Goal: Task Accomplishment & Management: Manage account settings

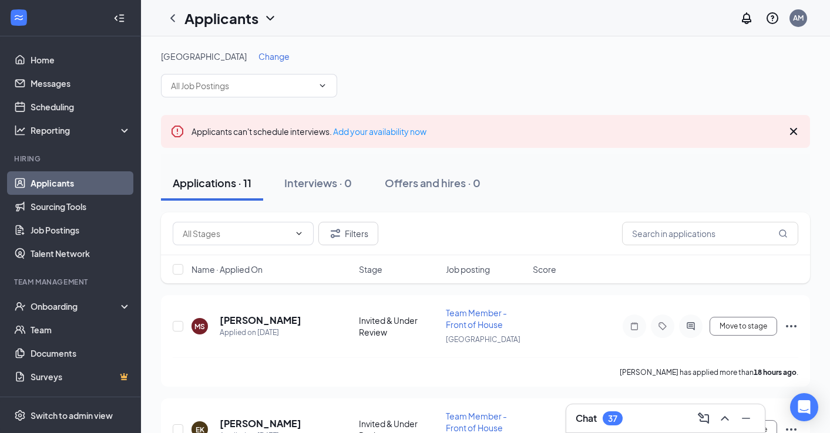
click at [259, 57] on span "Change" at bounding box center [273, 56] width 31 height 11
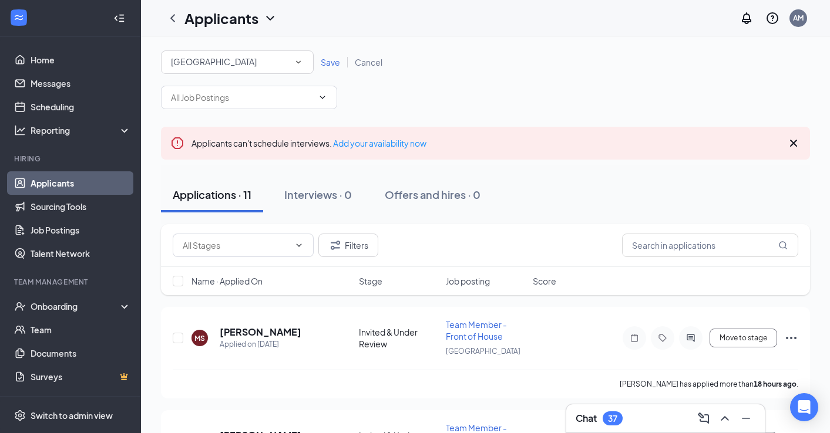
click at [230, 57] on span "[GEOGRAPHIC_DATA]" at bounding box center [214, 61] width 86 height 11
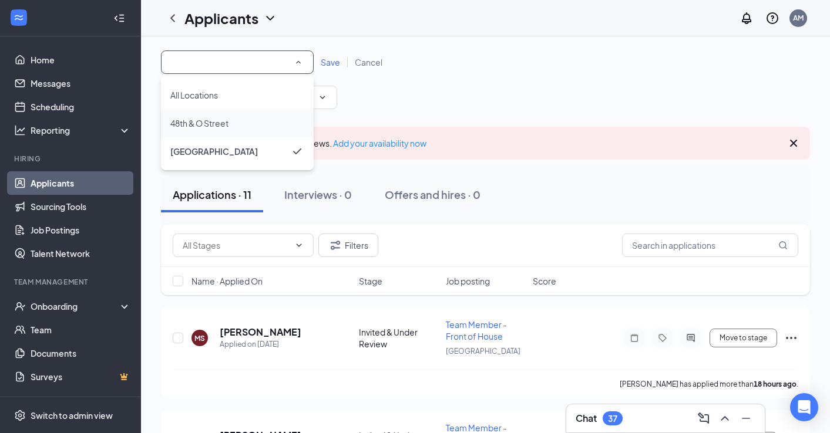
click at [215, 123] on span "48th & O Street" at bounding box center [199, 123] width 58 height 11
click at [226, 122] on span "48th & O Street" at bounding box center [200, 123] width 60 height 11
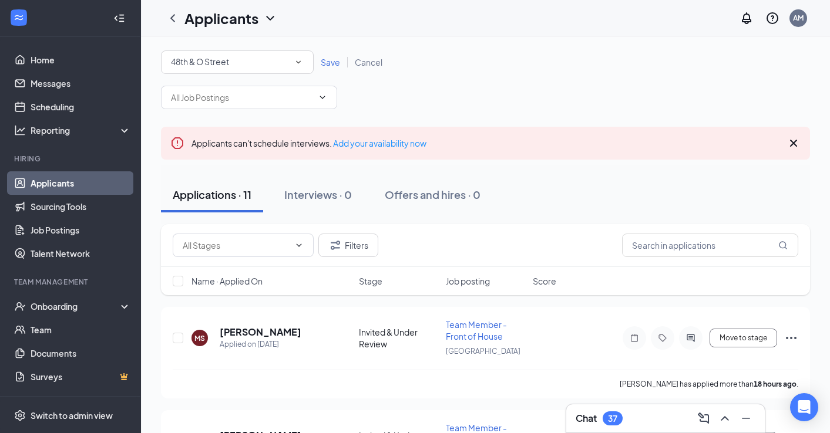
click at [336, 53] on div "All Locations [GEOGRAPHIC_DATA] Save Cancel" at bounding box center [485, 62] width 649 height 23
click at [334, 58] on span "Save" at bounding box center [330, 62] width 19 height 11
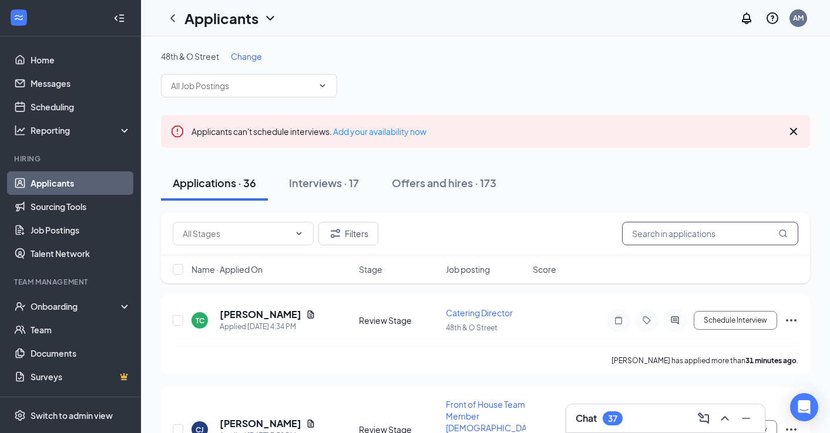
click at [681, 235] on input "text" at bounding box center [710, 233] width 176 height 23
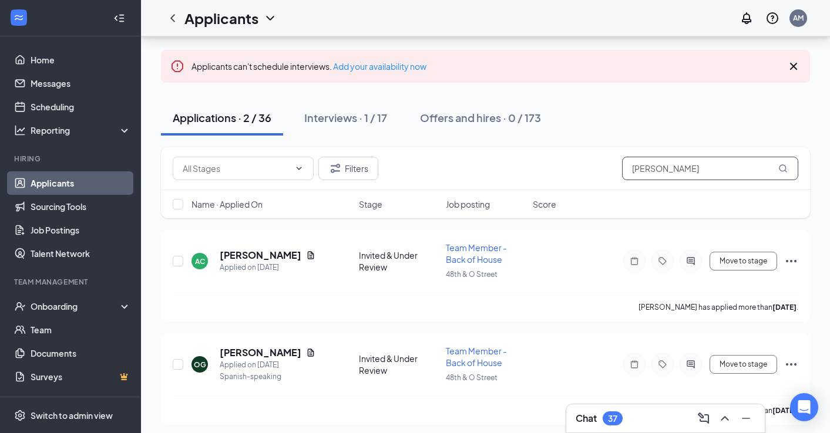
scroll to position [69, 0]
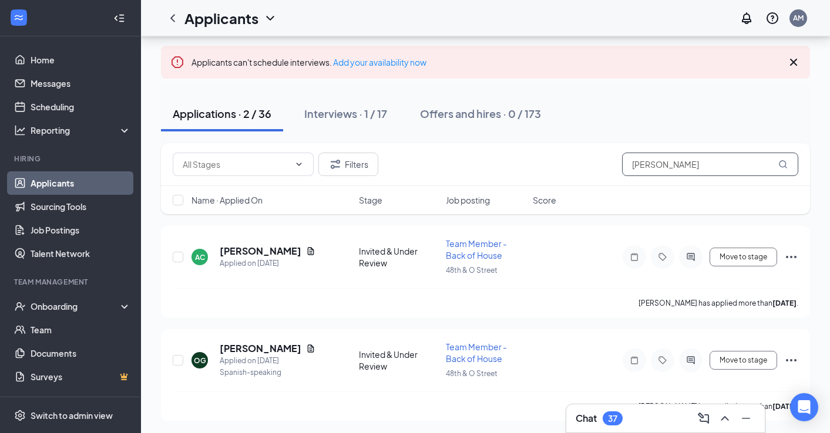
drag, startPoint x: 653, startPoint y: 167, endPoint x: 610, endPoint y: 169, distance: 43.5
click at [610, 169] on div "Filters [PERSON_NAME]" at bounding box center [485, 164] width 625 height 23
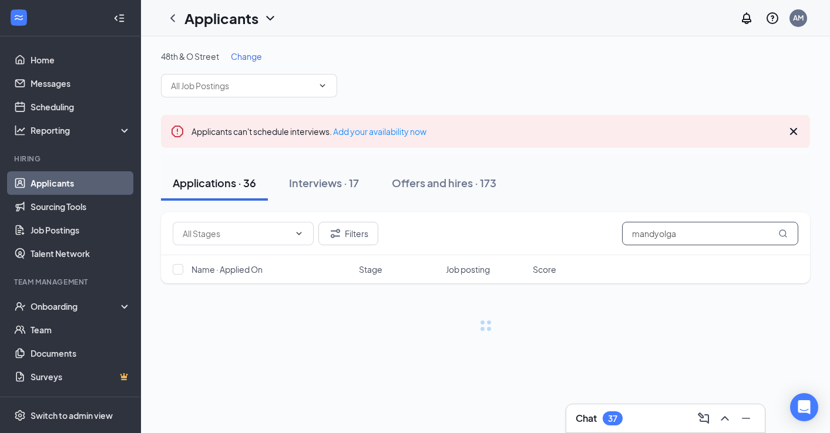
drag, startPoint x: 679, startPoint y: 229, endPoint x: 621, endPoint y: 232, distance: 58.2
click at [622, 232] on input "mandyolga" at bounding box center [710, 233] width 176 height 23
type input "m"
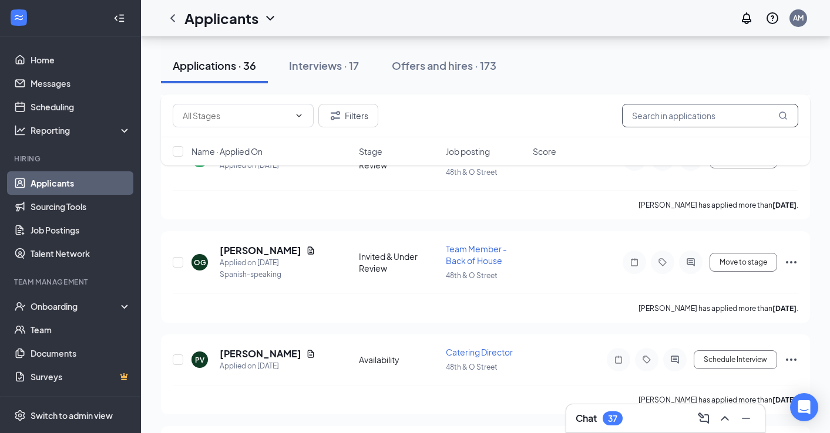
scroll to position [1571, 0]
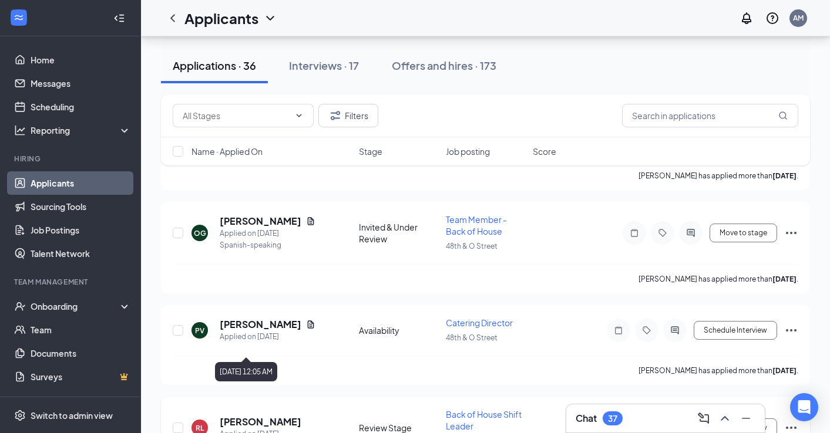
click at [248, 416] on h5 "[PERSON_NAME]" at bounding box center [261, 422] width 82 height 13
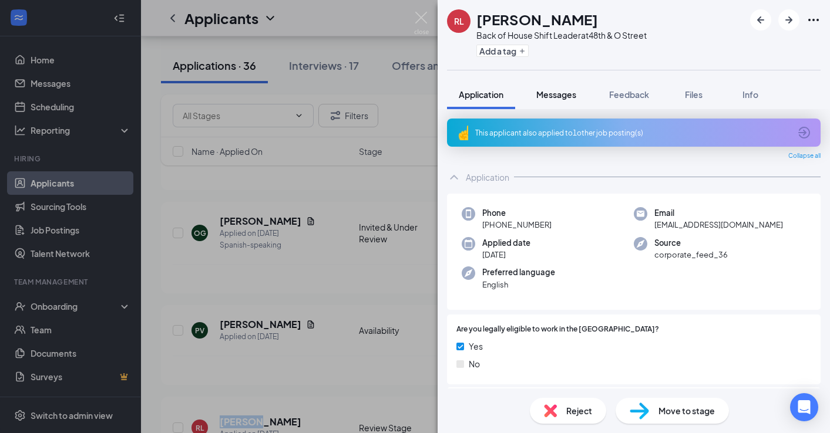
click at [571, 93] on span "Messages" at bounding box center [556, 94] width 40 height 11
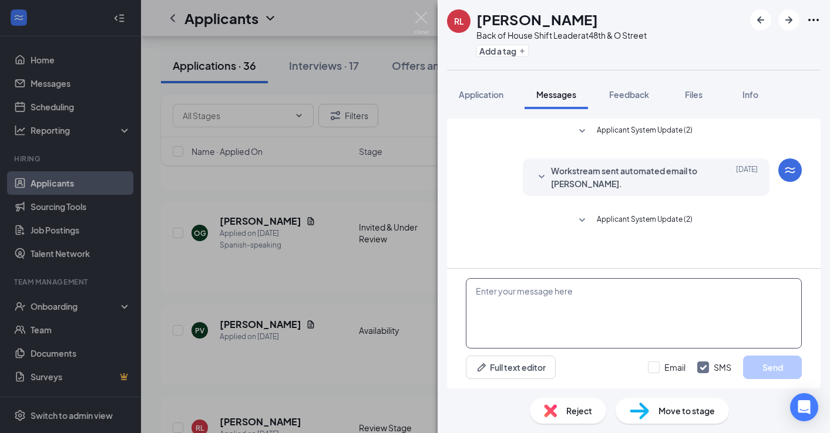
click at [526, 298] on textarea at bounding box center [634, 313] width 336 height 70
click at [419, 20] on img at bounding box center [421, 23] width 15 height 23
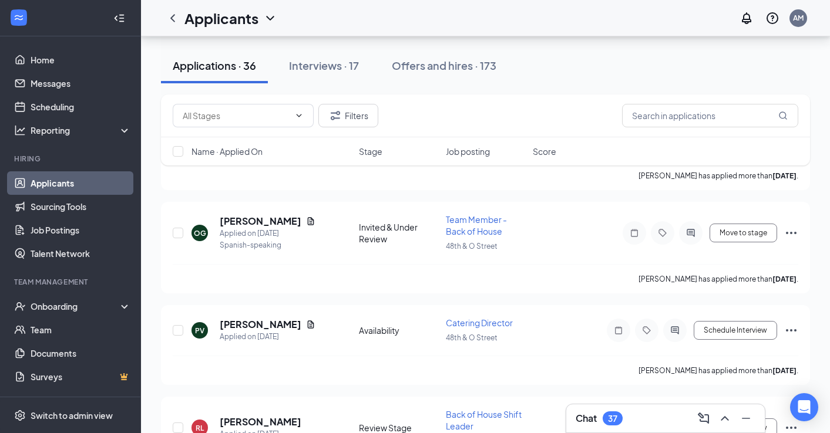
click at [668, 423] on div "Chat 37" at bounding box center [666, 418] width 180 height 19
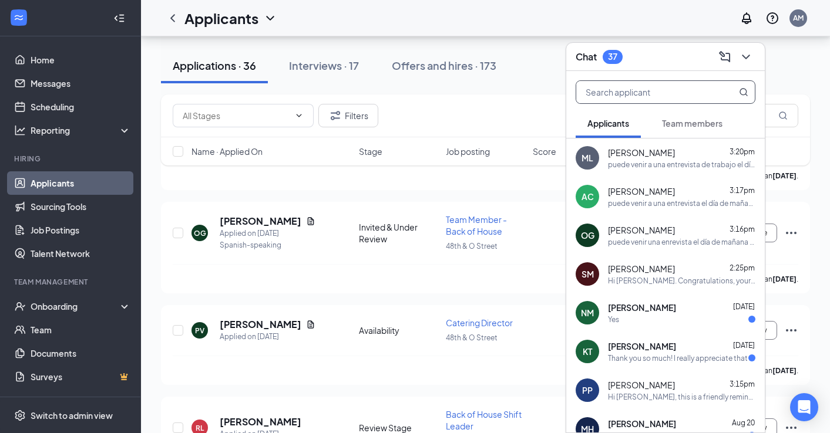
click at [628, 88] on input "text" at bounding box center [645, 92] width 139 height 22
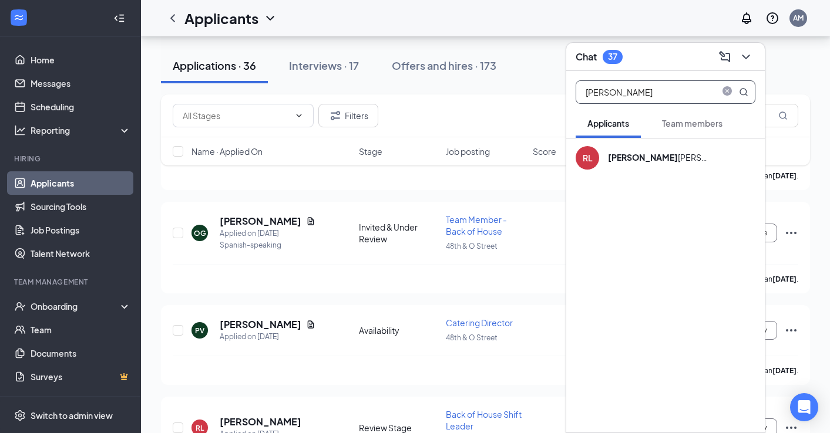
type input "[PERSON_NAME]"
click at [640, 152] on b "[PERSON_NAME]" at bounding box center [643, 157] width 70 height 11
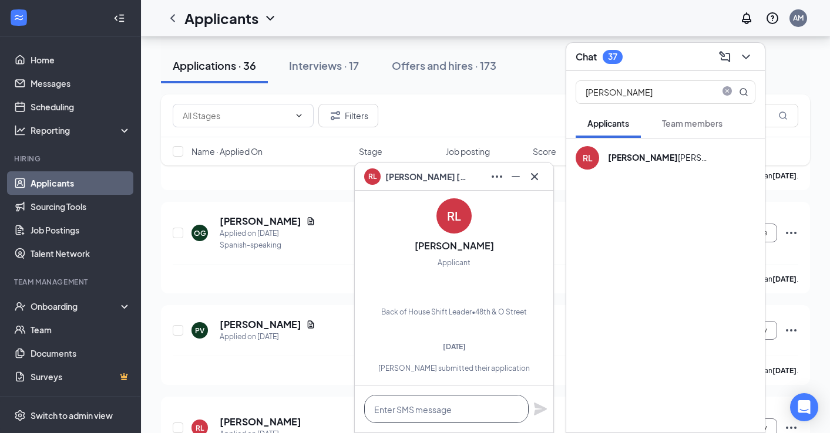
click at [417, 411] on textarea at bounding box center [446, 409] width 164 height 28
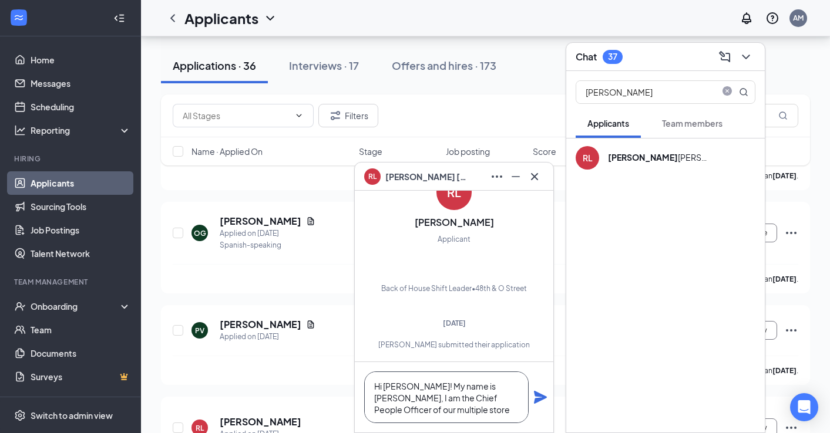
drag, startPoint x: 477, startPoint y: 396, endPoint x: 470, endPoint y: 396, distance: 6.5
click at [470, 396] on textarea "Hi [PERSON_NAME]! My name is [PERSON_NAME], I am the Chief People Officer of ou…" at bounding box center [446, 398] width 164 height 52
click at [428, 409] on textarea "Hi [PERSON_NAME]! My name is [PERSON_NAME], I am the Chief People Officer over …" at bounding box center [446, 398] width 164 height 52
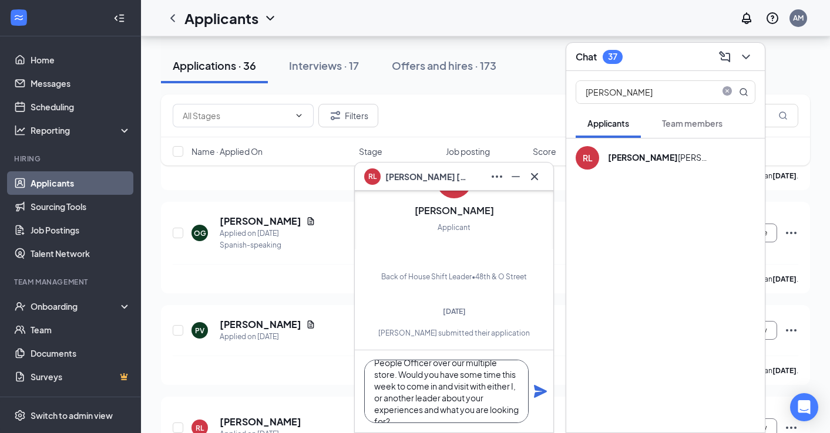
scroll to position [47, 0]
type textarea "Hi [PERSON_NAME]! My name is [PERSON_NAME], I am the Chief People Officer over …"
click at [538, 393] on icon "Plane" at bounding box center [540, 391] width 13 height 13
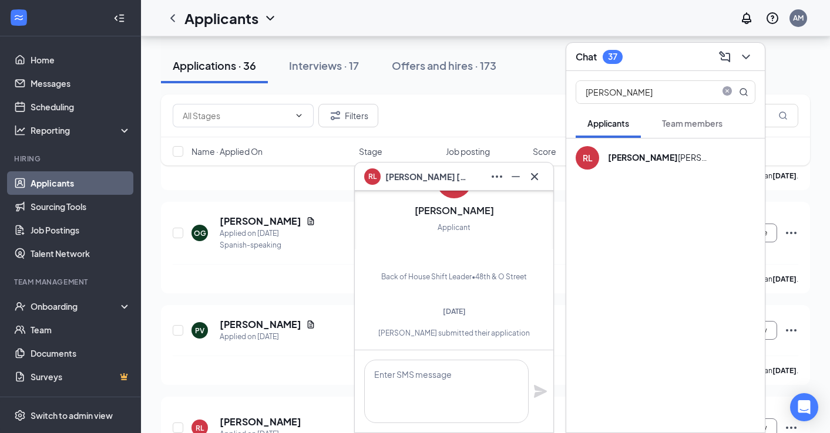
scroll to position [0, 0]
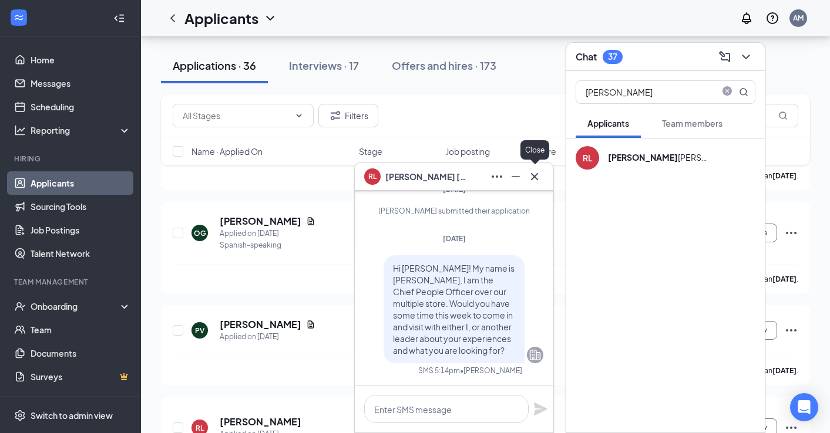
click at [540, 181] on icon "Cross" at bounding box center [534, 177] width 14 height 14
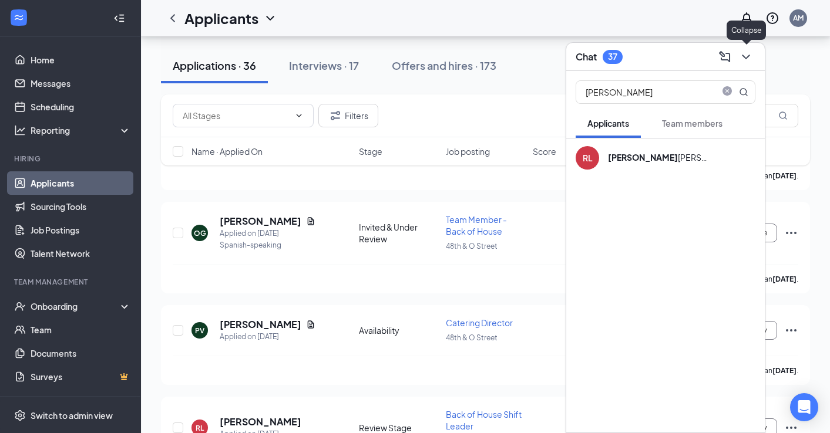
click at [743, 58] on icon "ChevronDown" at bounding box center [746, 57] width 14 height 14
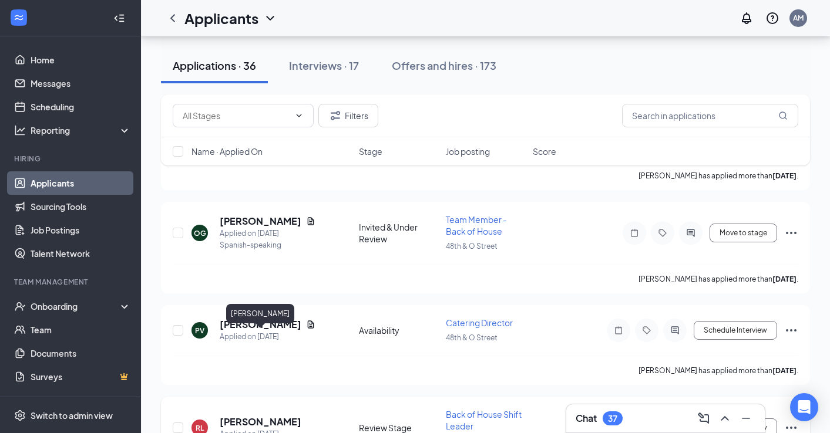
click at [260, 416] on h5 "[PERSON_NAME]" at bounding box center [261, 422] width 82 height 13
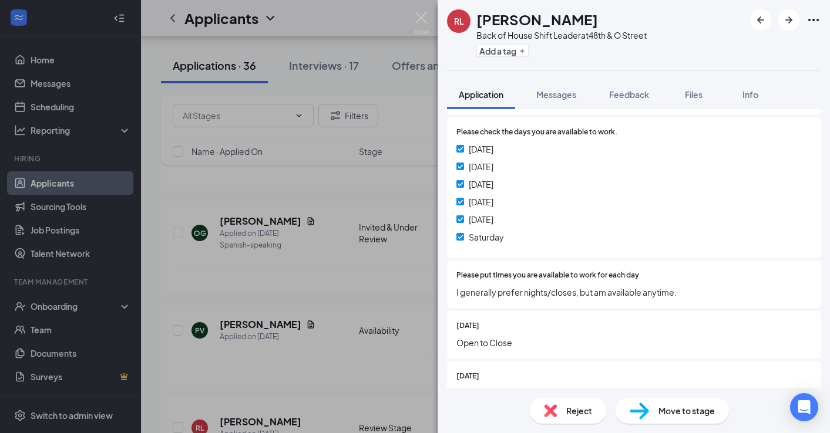
scroll to position [1125, 0]
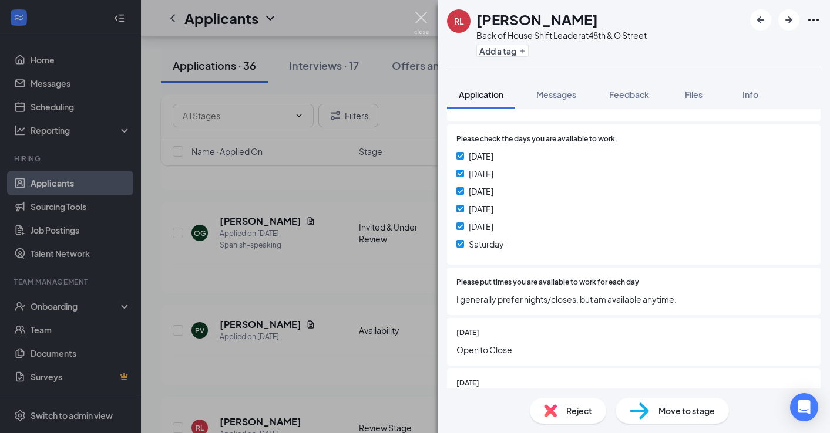
click at [423, 21] on img at bounding box center [421, 23] width 15 height 23
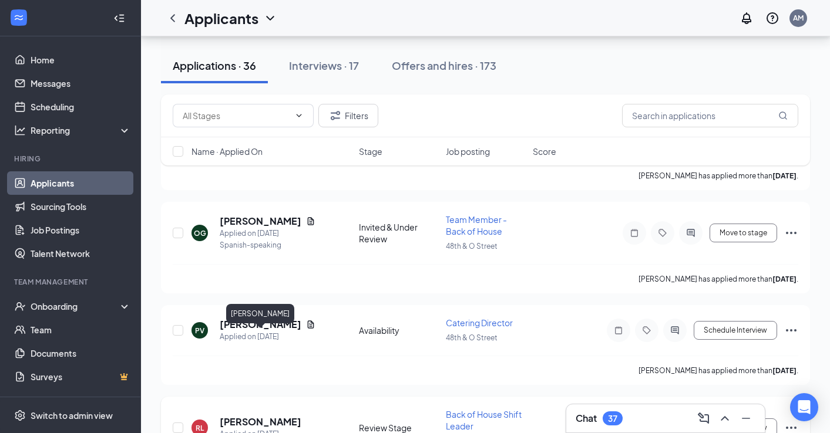
click at [241, 416] on h5 "[PERSON_NAME]" at bounding box center [261, 422] width 82 height 13
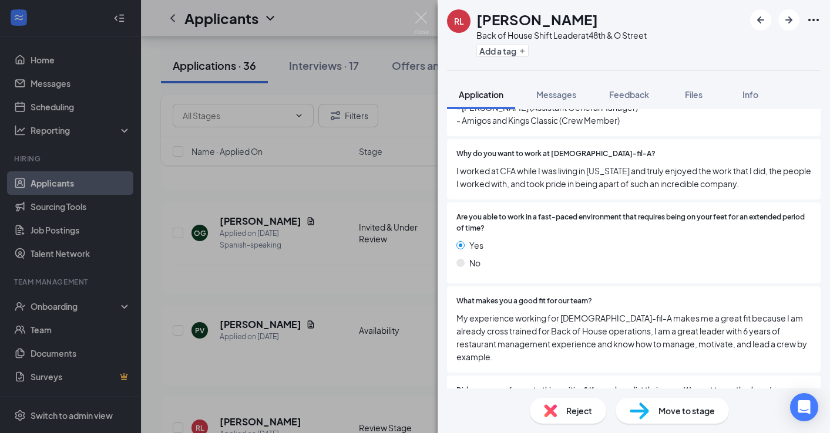
scroll to position [463, 0]
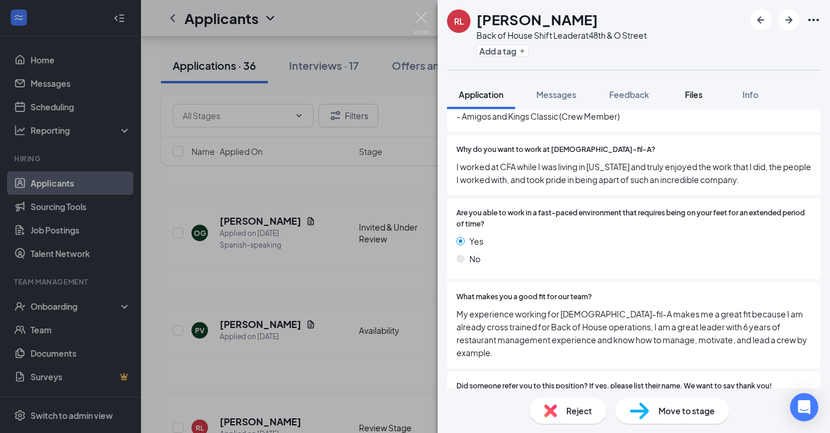
click at [694, 95] on span "Files" at bounding box center [694, 94] width 18 height 11
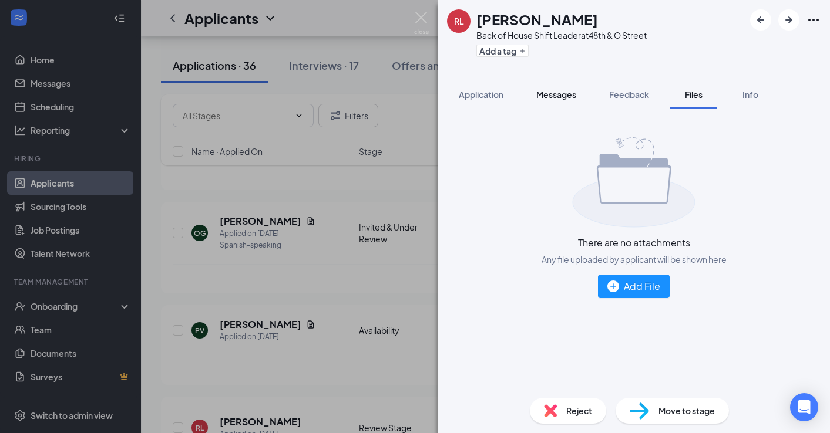
click at [544, 100] on button "Messages" at bounding box center [555, 94] width 63 height 29
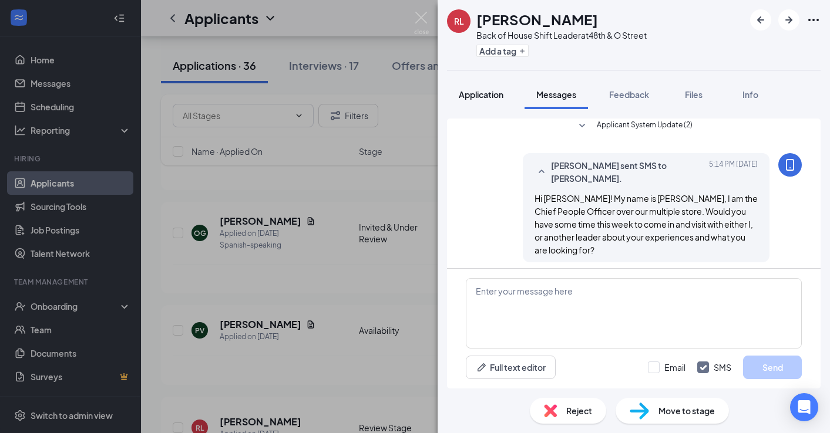
scroll to position [100, 0]
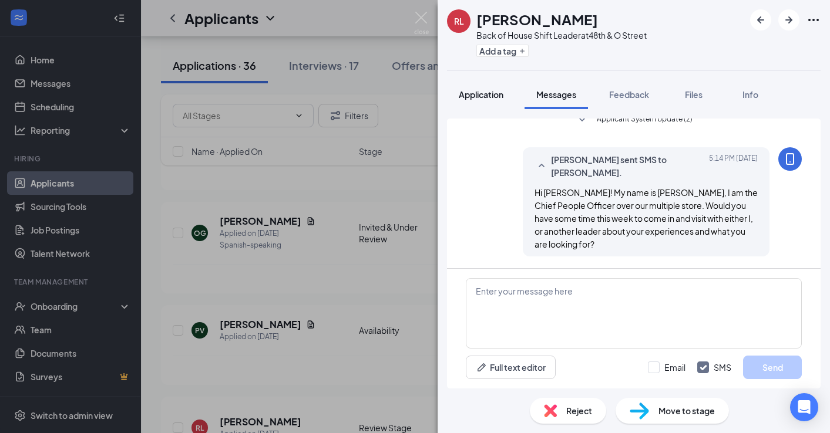
click at [487, 99] on span "Application" at bounding box center [481, 94] width 45 height 11
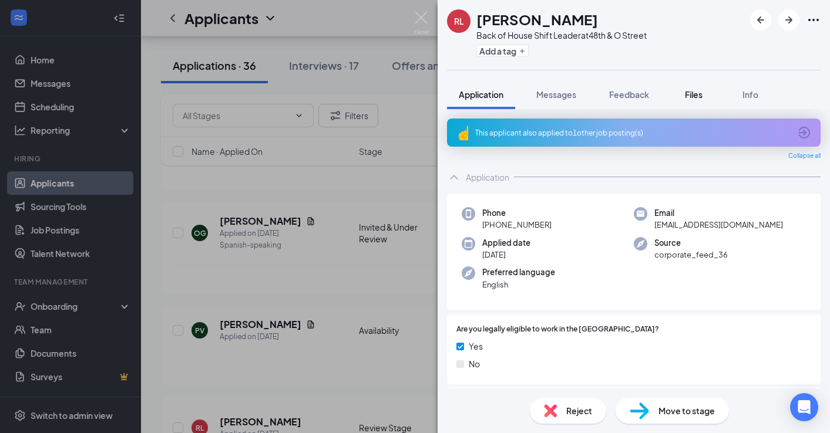
click at [692, 97] on span "Files" at bounding box center [694, 94] width 18 height 11
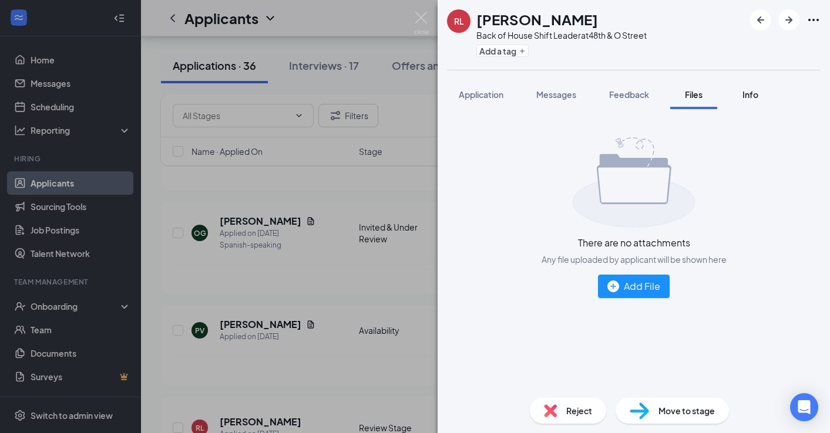
click at [757, 95] on span "Info" at bounding box center [750, 94] width 16 height 11
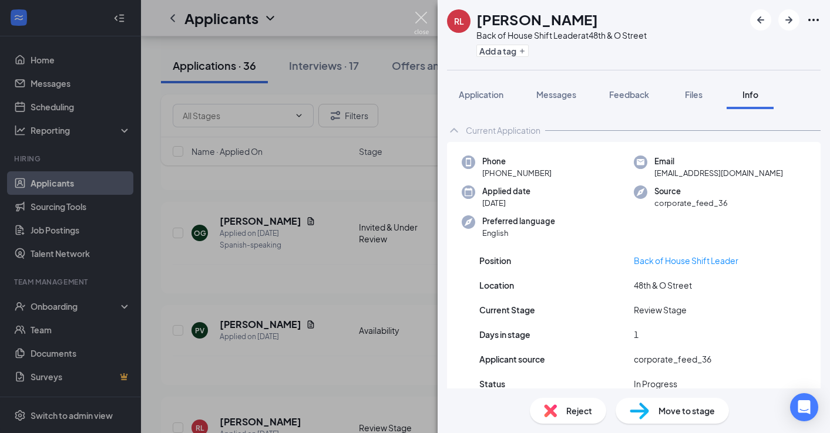
click at [418, 18] on img at bounding box center [421, 23] width 15 height 23
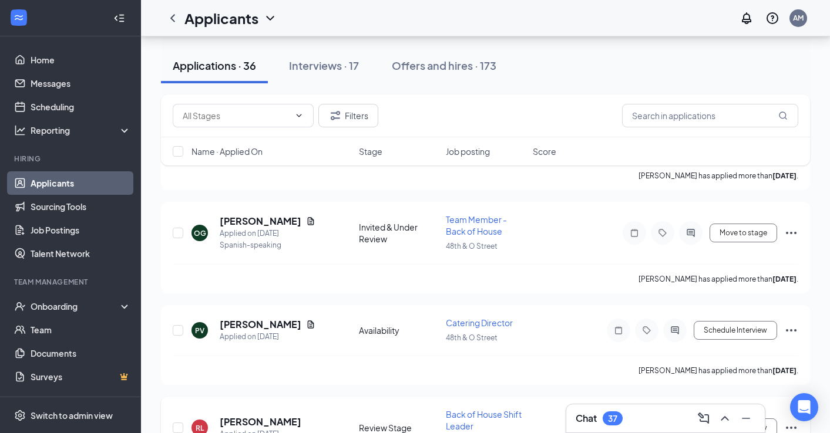
click at [796, 421] on icon "Ellipses" at bounding box center [791, 428] width 14 height 14
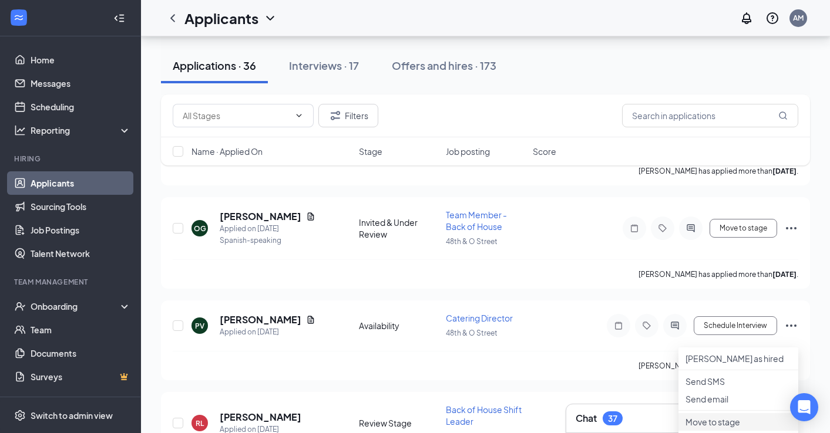
scroll to position [1579, 0]
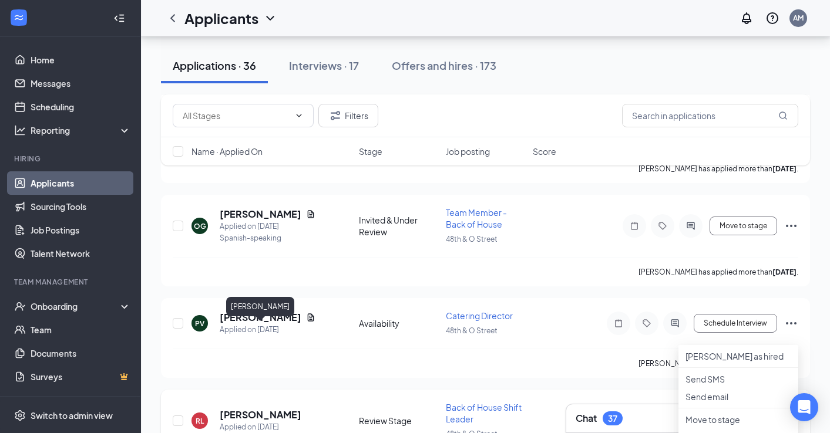
click at [295, 409] on h5 "[PERSON_NAME]" at bounding box center [261, 415] width 82 height 13
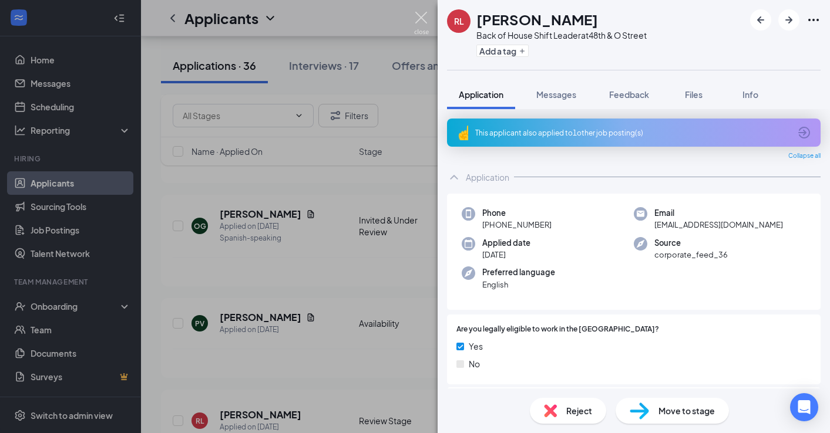
click at [425, 15] on img at bounding box center [421, 23] width 15 height 23
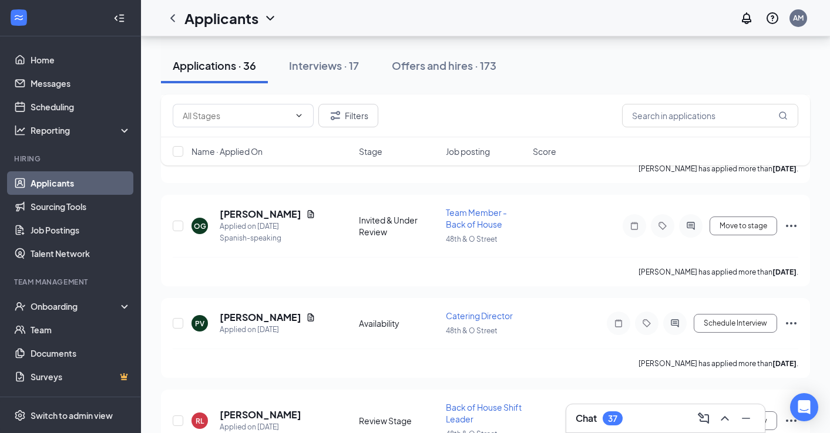
click at [660, 412] on div "Chat 37" at bounding box center [666, 418] width 180 height 19
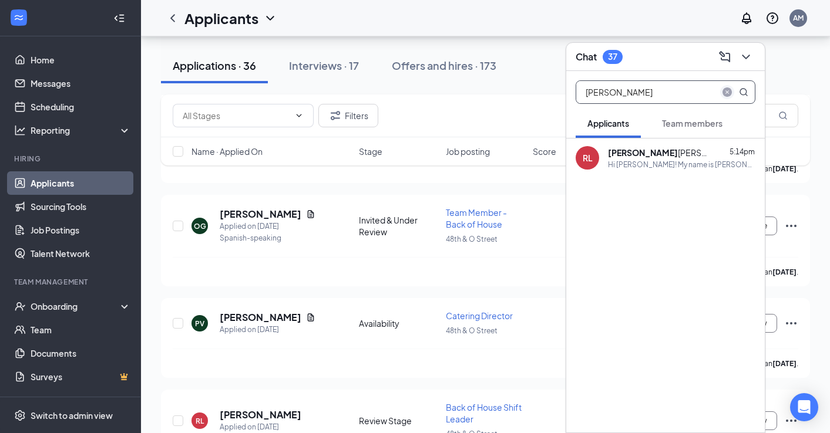
click at [729, 92] on icon "close-circle" at bounding box center [726, 91] width 9 height 9
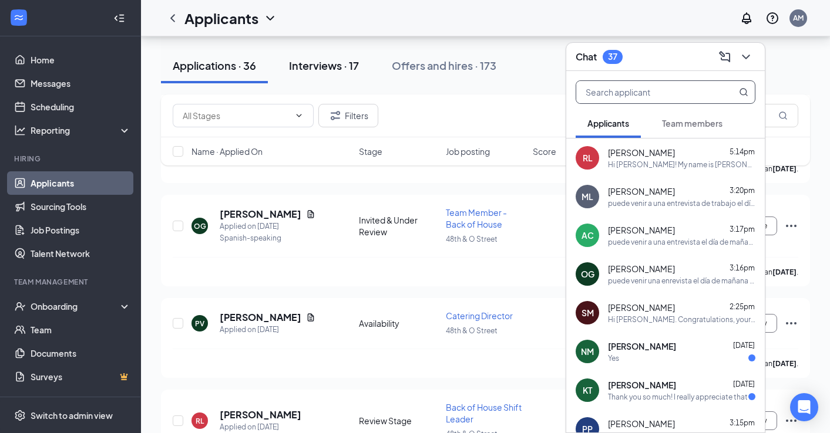
click at [309, 68] on div "Interviews · 17" at bounding box center [324, 65] width 70 height 15
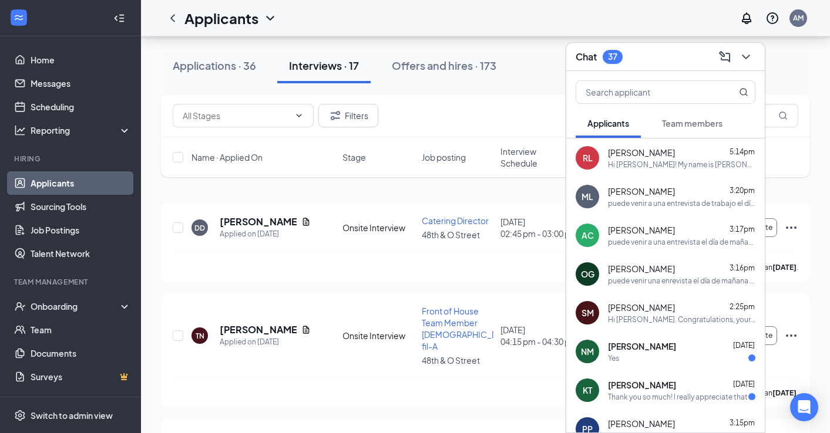
scroll to position [102, 0]
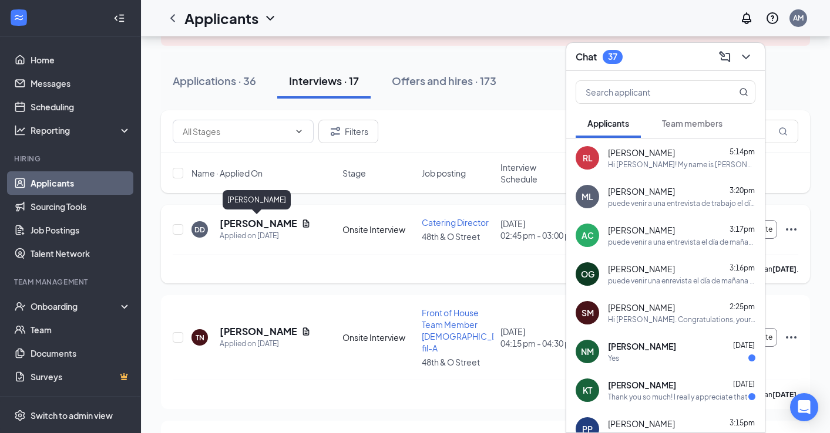
click at [259, 225] on h5 "[PERSON_NAME]" at bounding box center [258, 223] width 77 height 13
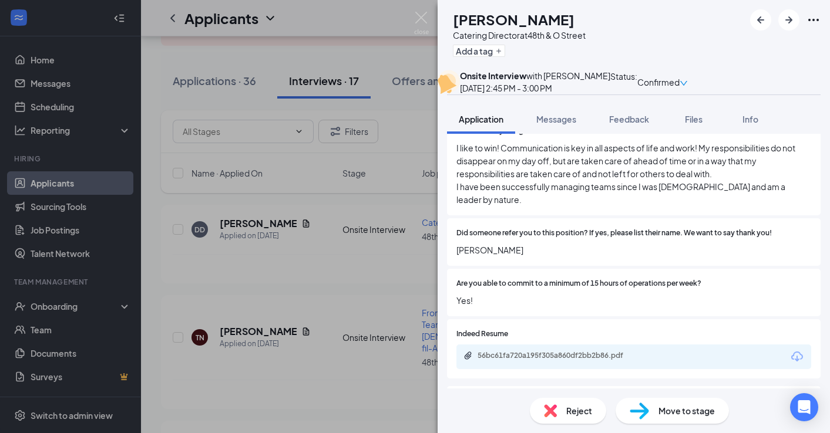
scroll to position [583, 0]
click at [418, 21] on img at bounding box center [421, 23] width 15 height 23
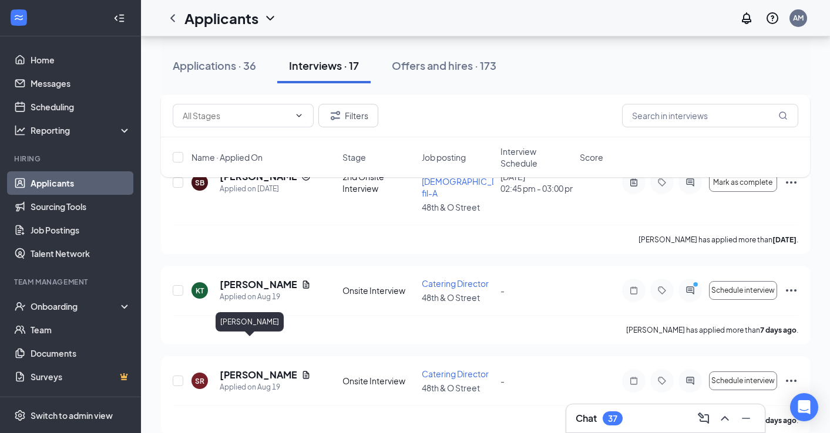
scroll to position [383, 0]
click at [179, 285] on input "checkbox" at bounding box center [178, 290] width 11 height 11
checkbox input "true"
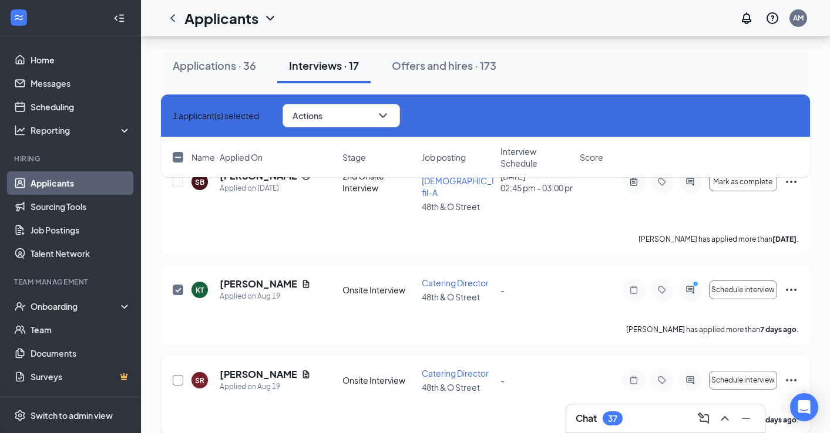
click at [180, 375] on input "checkbox" at bounding box center [178, 380] width 11 height 11
checkbox input "true"
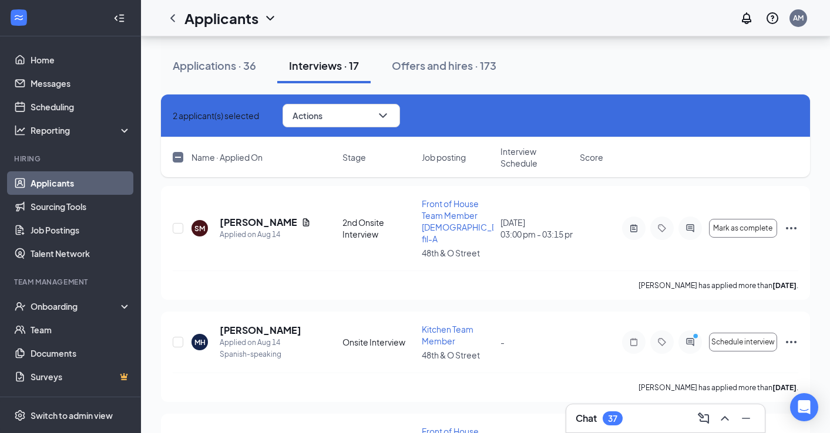
scroll to position [866, 0]
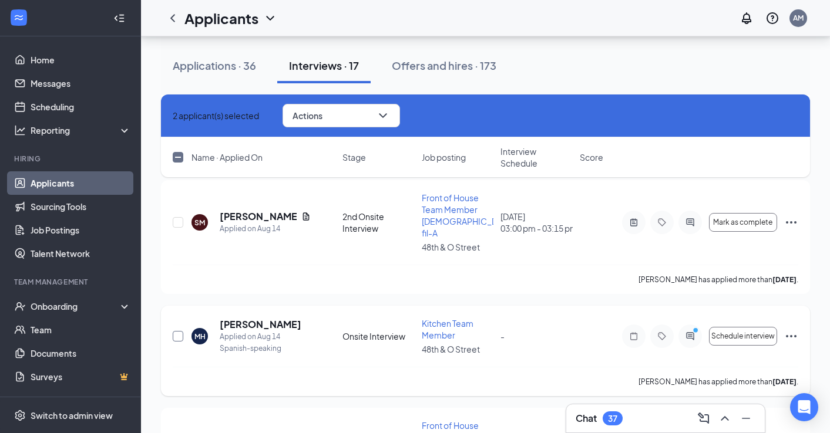
click at [179, 331] on input "checkbox" at bounding box center [178, 336] width 11 height 11
checkbox input "true"
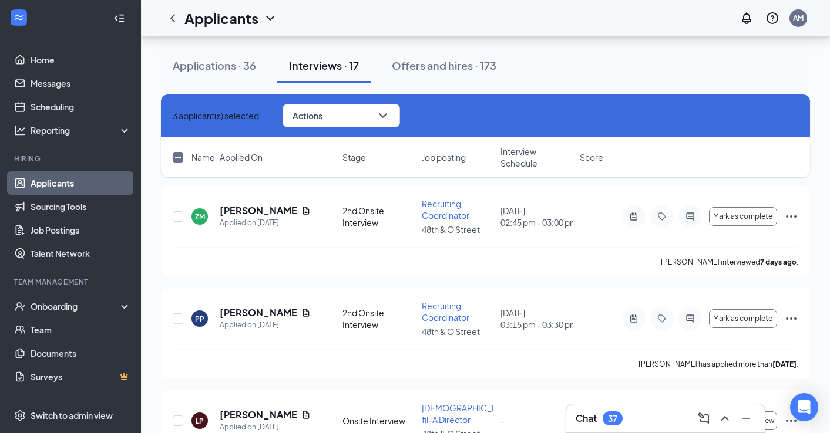
scroll to position [1351, 0]
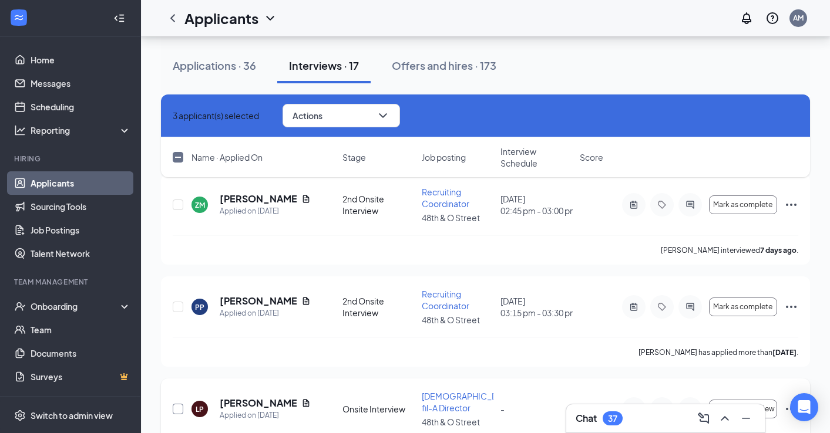
click at [174, 404] on input "checkbox" at bounding box center [178, 409] width 11 height 11
checkbox input "true"
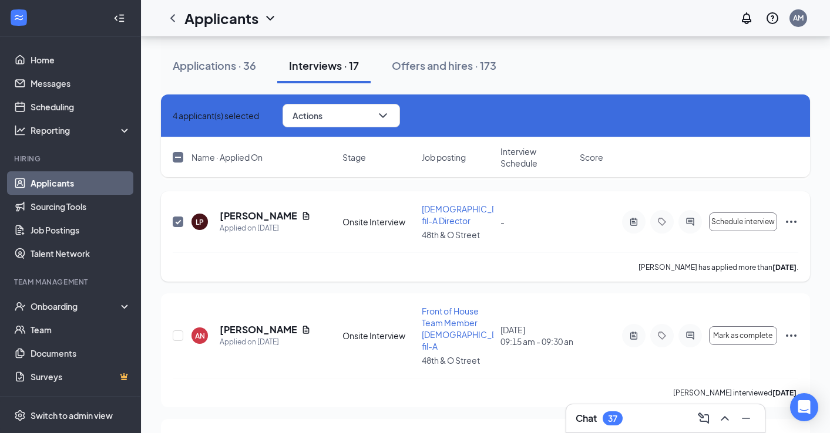
scroll to position [1557, 0]
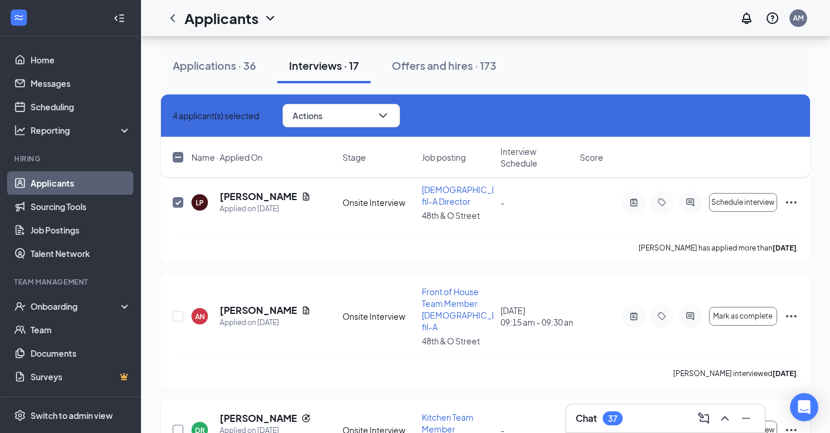
click at [180, 425] on input "checkbox" at bounding box center [178, 430] width 11 height 11
checkbox input "true"
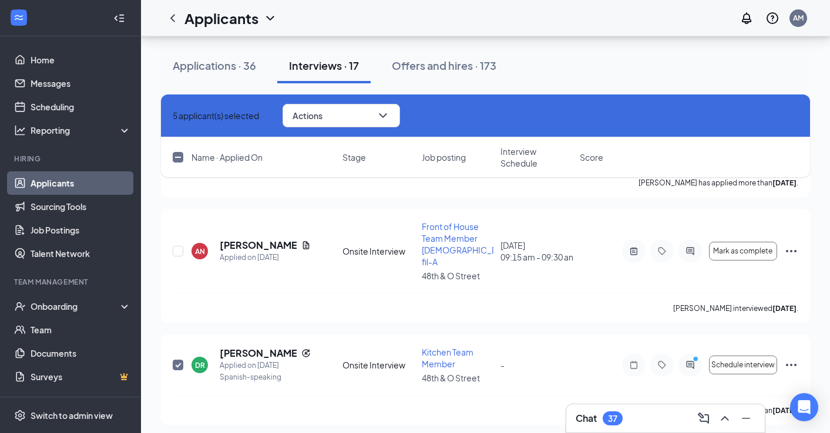
checkbox input "true"
click at [322, 113] on span "Actions" at bounding box center [307, 116] width 30 height 8
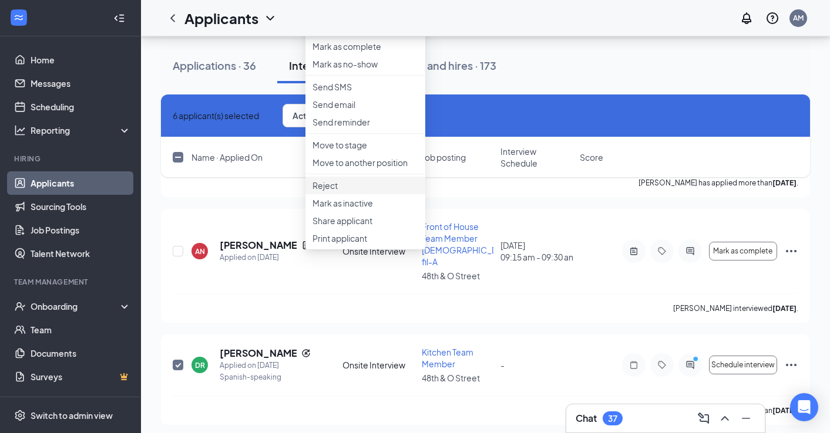
click at [331, 191] on p "Reject" at bounding box center [365, 186] width 106 height 12
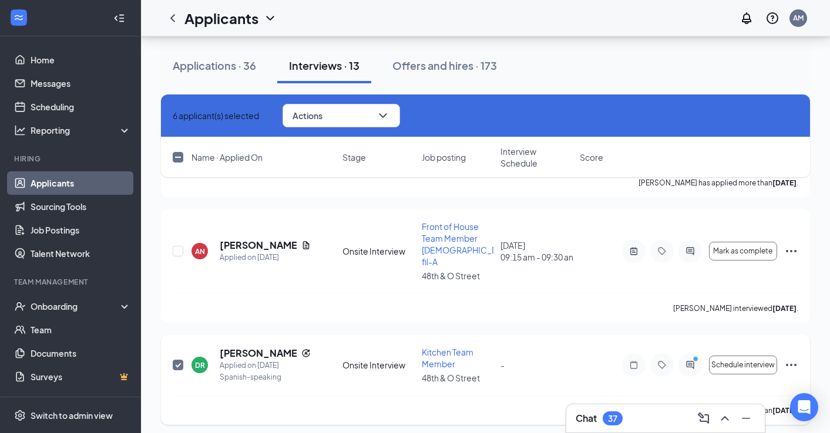
checkbox input "false"
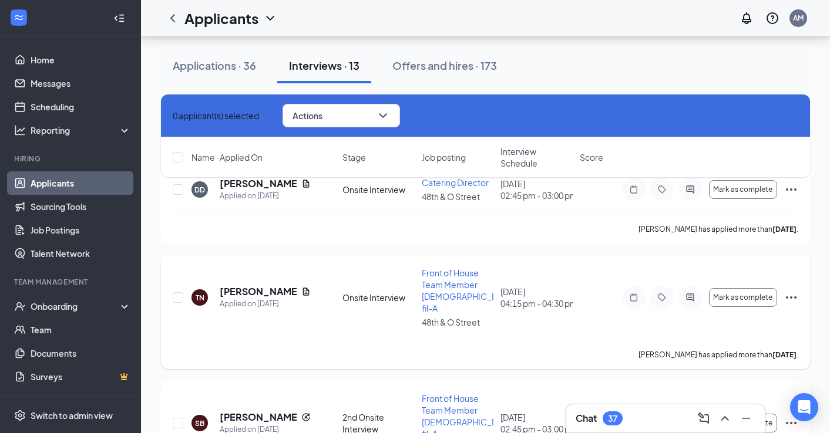
scroll to position [129, 0]
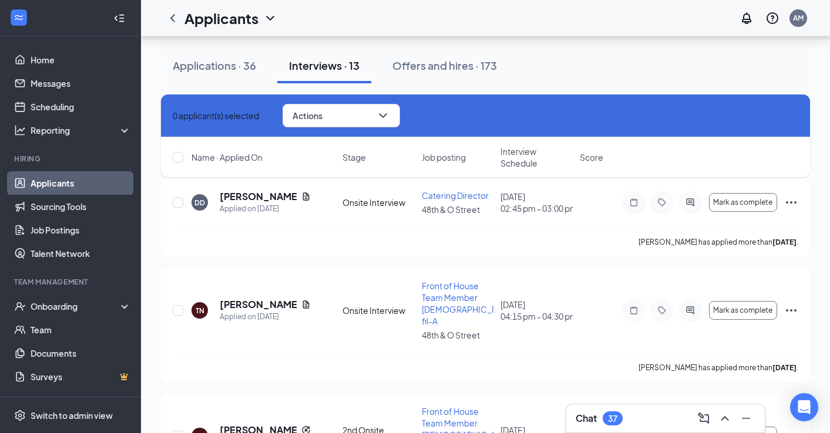
click at [534, 156] on span "Interview Schedule" at bounding box center [536, 157] width 72 height 23
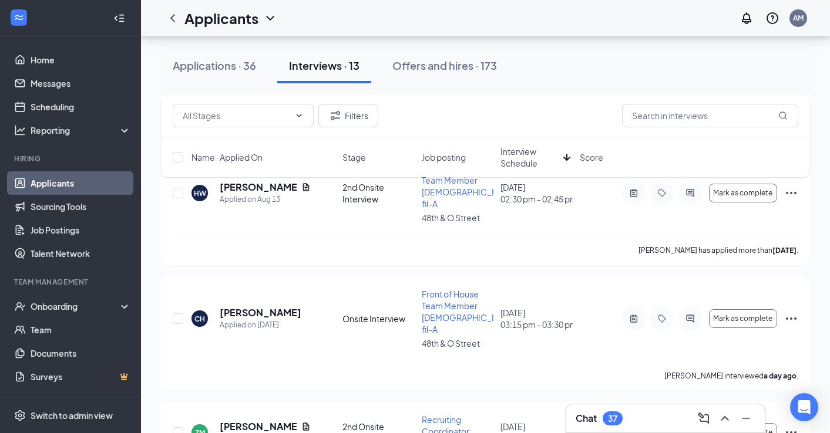
scroll to position [1041, 0]
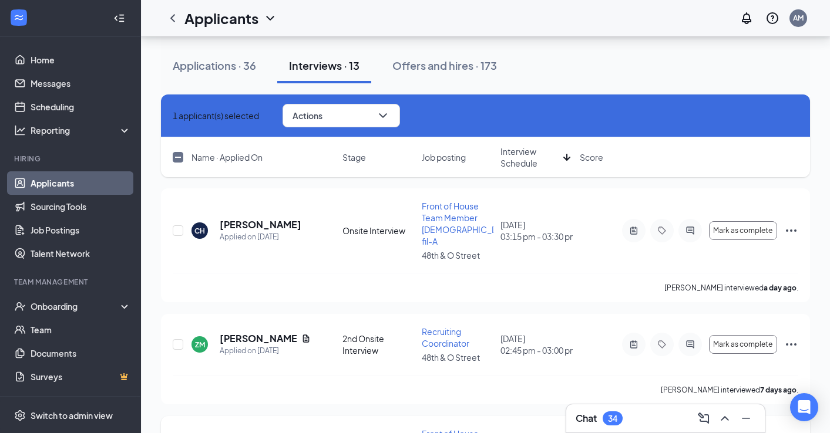
scroll to position [1028, 0]
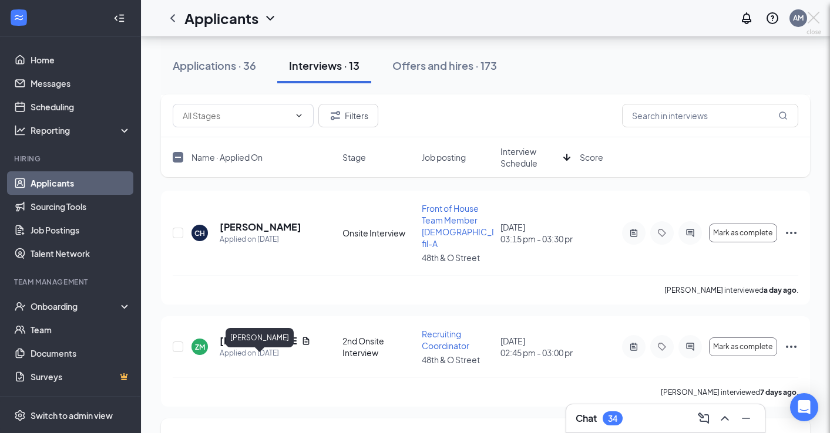
checkbox input "false"
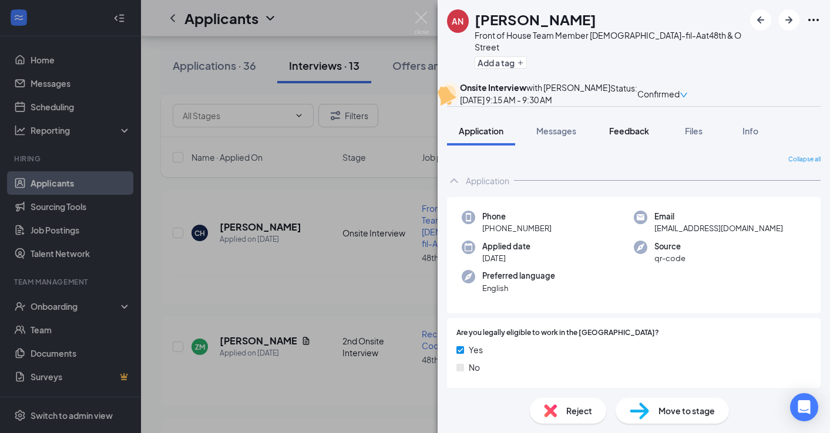
click at [612, 136] on span "Feedback" at bounding box center [629, 131] width 40 height 11
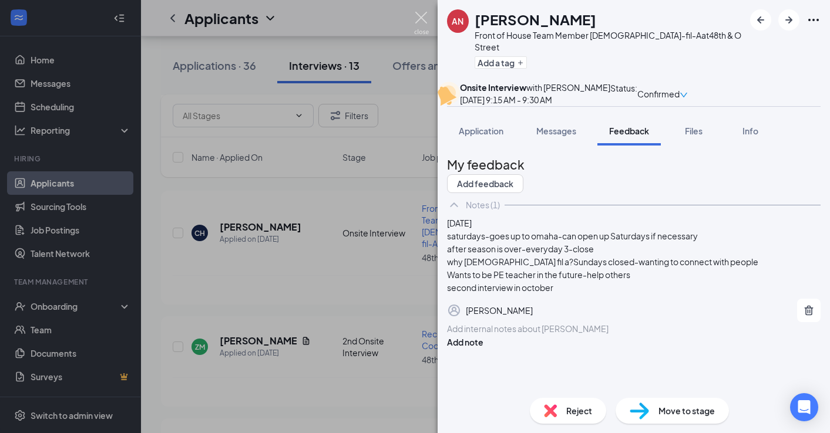
click at [421, 15] on img at bounding box center [421, 23] width 15 height 23
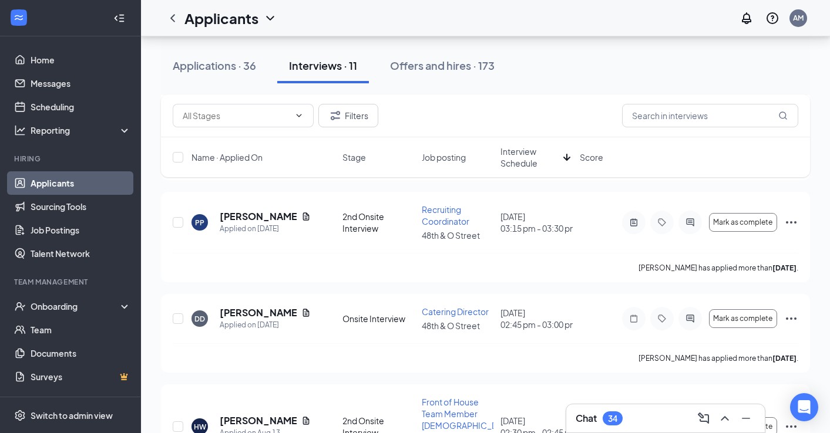
scroll to position [704, 0]
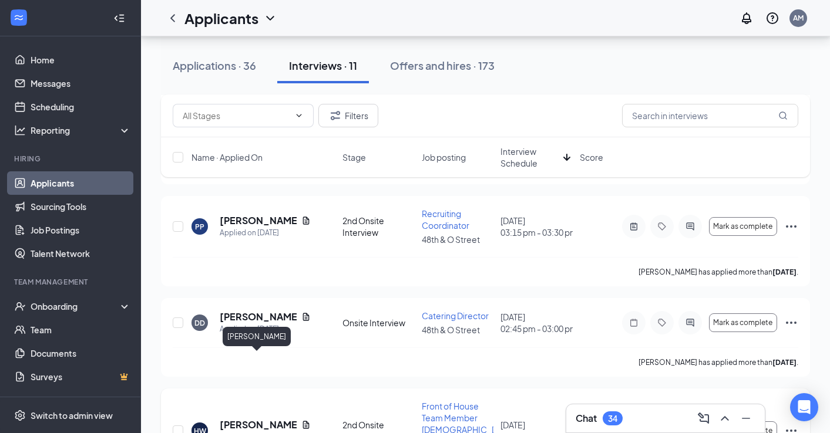
click at [254, 419] on h5 "[PERSON_NAME]" at bounding box center [258, 425] width 77 height 13
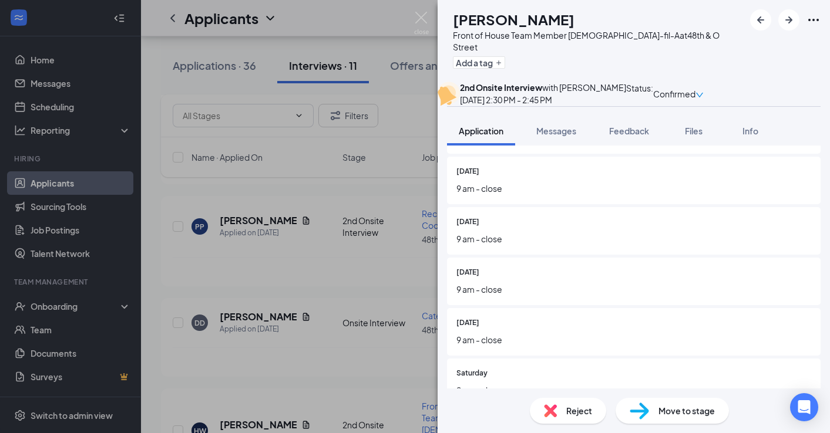
scroll to position [1375, 0]
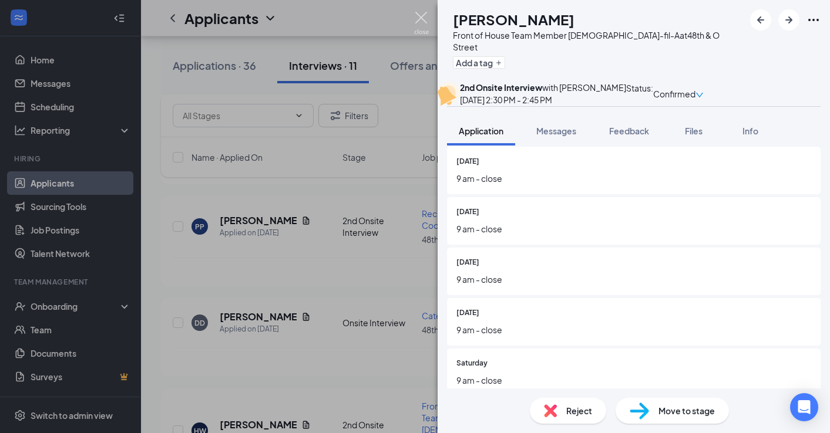
click at [420, 16] on img at bounding box center [421, 23] width 15 height 23
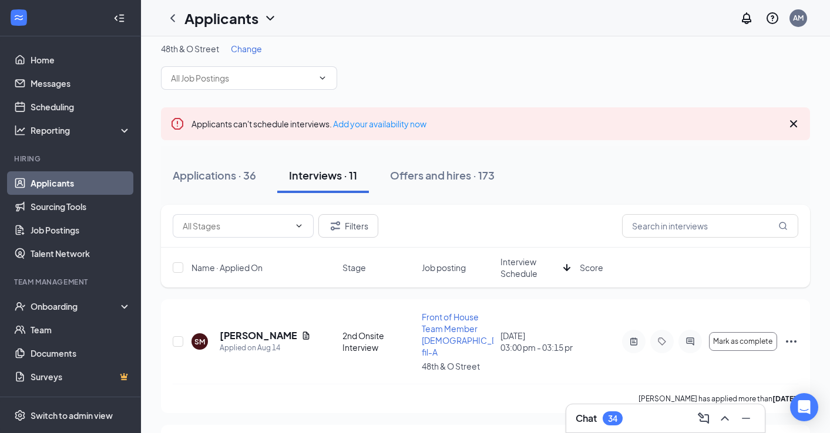
scroll to position [9, 0]
click at [207, 174] on div "Applications · 36" at bounding box center [214, 174] width 83 height 15
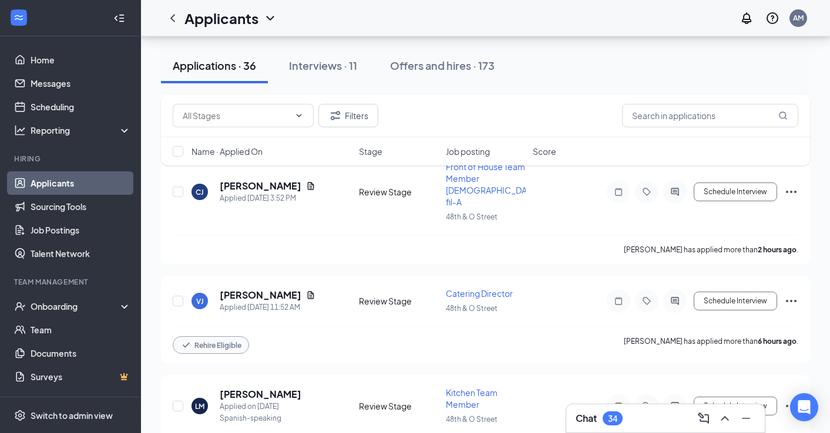
scroll to position [261, 0]
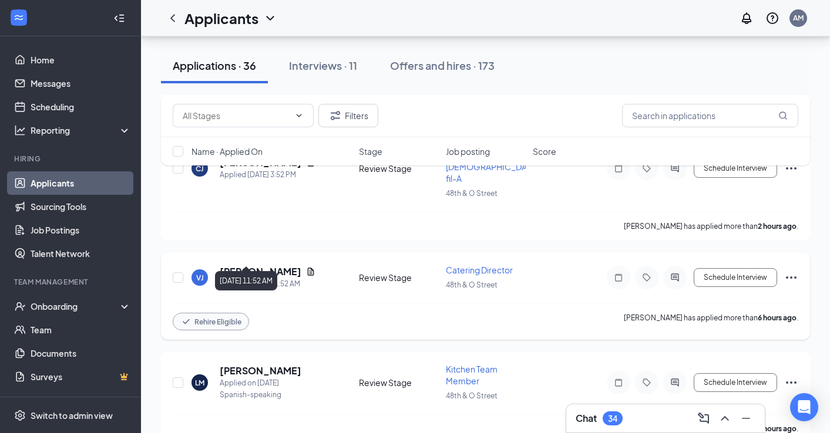
click at [234, 265] on h5 "[PERSON_NAME]" at bounding box center [261, 271] width 82 height 13
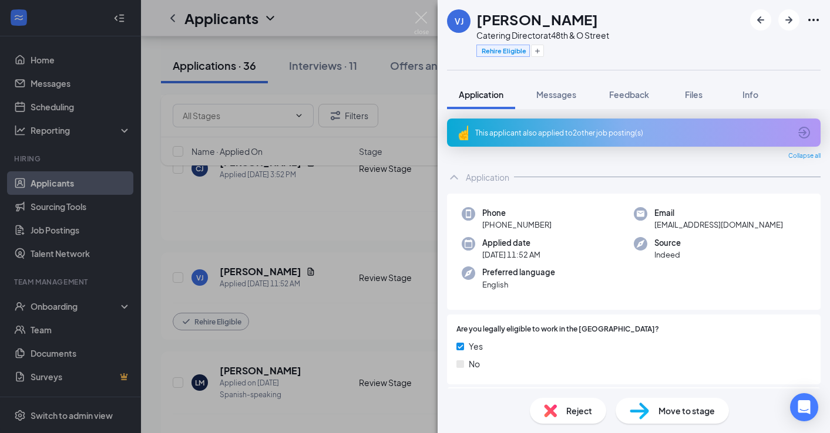
click at [40, 328] on div "[PERSON_NAME] Catering Director at [GEOGRAPHIC_DATA] Rehire Eligible Applicatio…" at bounding box center [415, 216] width 830 height 433
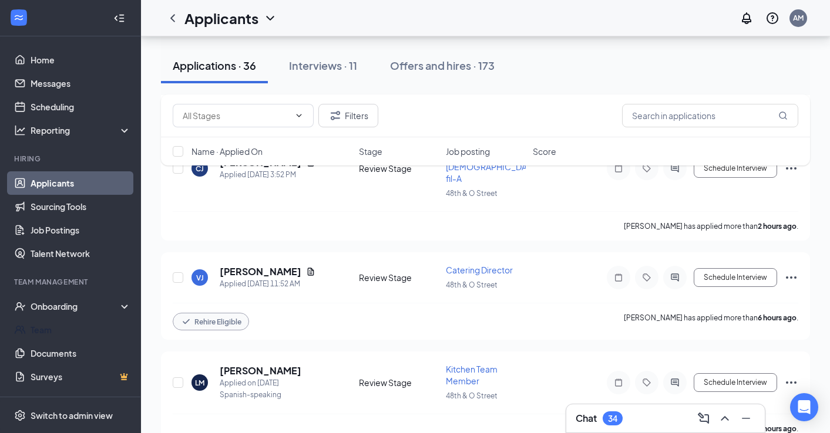
click at [40, 328] on link "Team" at bounding box center [81, 329] width 100 height 23
